Goal: Transaction & Acquisition: Purchase product/service

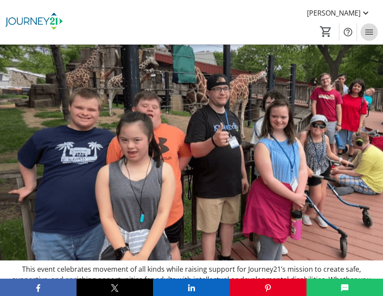
click at [369, 33] on mat-icon "Menu" at bounding box center [369, 32] width 10 height 10
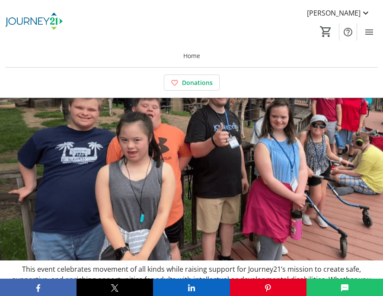
click at [239, 26] on div "[PERSON_NAME] Read Home Donations 0" at bounding box center [191, 22] width 383 height 44
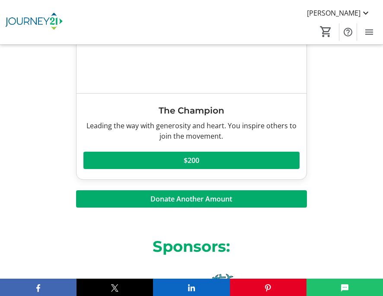
scroll to position [1385, 0]
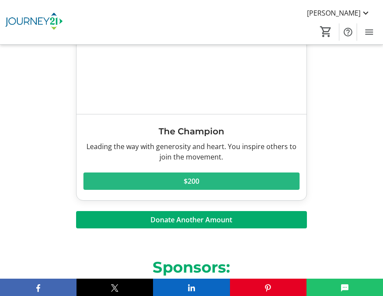
click at [201, 180] on span at bounding box center [192, 181] width 217 height 21
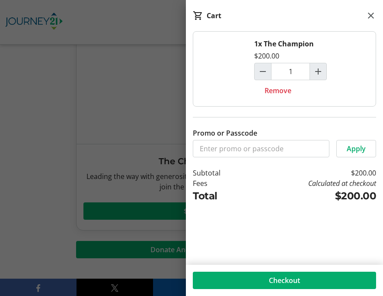
scroll to position [1298, 0]
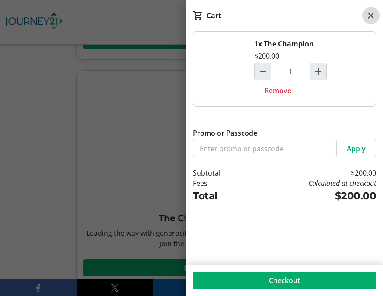
click at [372, 16] on mat-icon at bounding box center [371, 15] width 10 height 10
